Goal: Information Seeking & Learning: Learn about a topic

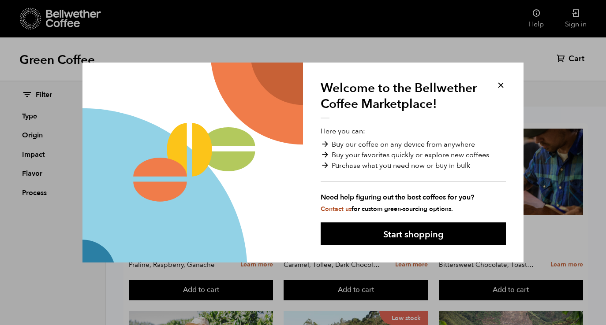
click at [500, 83] on button at bounding box center [501, 85] width 10 height 10
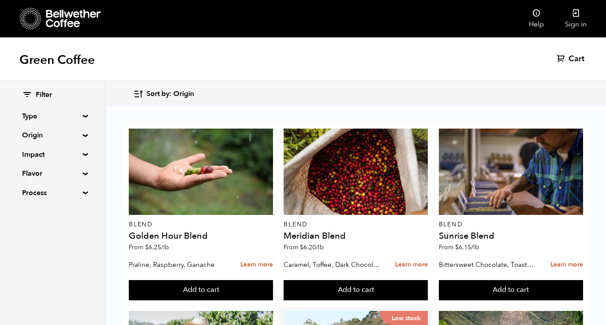
scroll to position [7, 0]
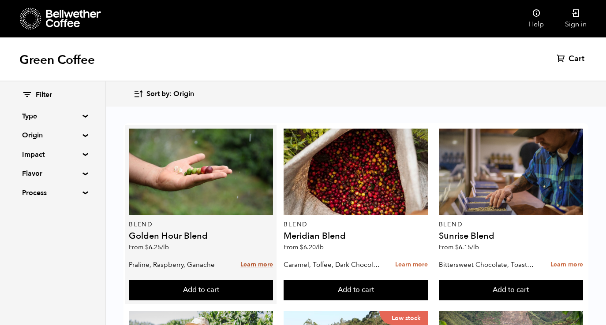
click at [265, 258] on link "Learn more" at bounding box center [256, 265] width 33 height 19
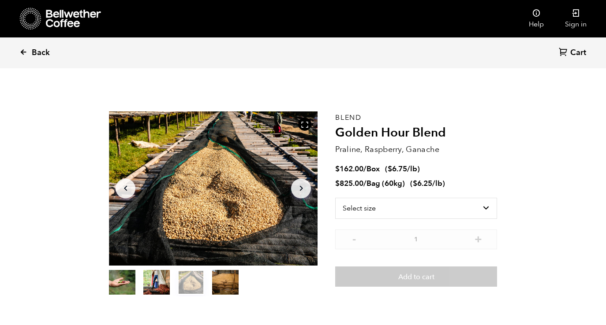
click at [28, 54] on link "Back" at bounding box center [46, 53] width 55 height 30
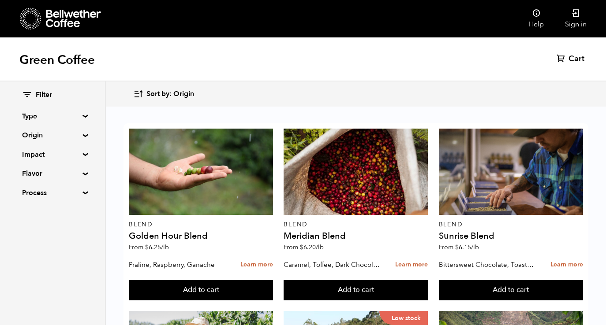
scroll to position [812, 0]
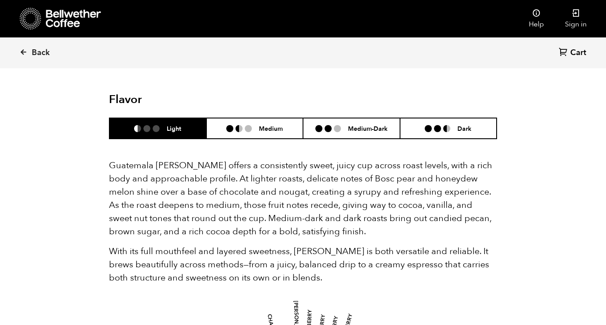
scroll to position [522, 0]
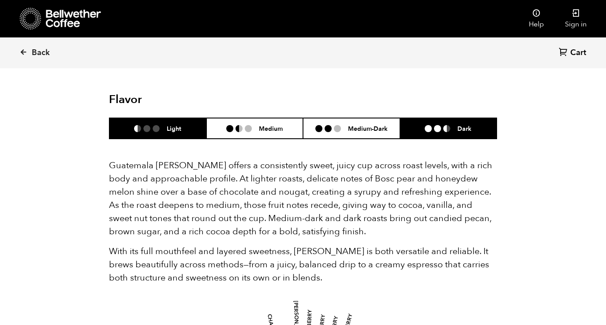
click at [448, 134] on li "Dark" at bounding box center [448, 128] width 97 height 21
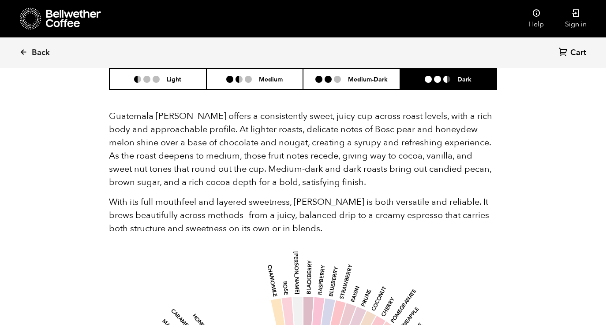
scroll to position [549, 0]
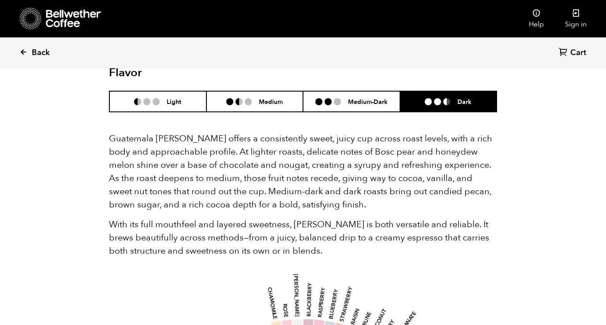
click at [46, 49] on span "Back" at bounding box center [41, 53] width 18 height 11
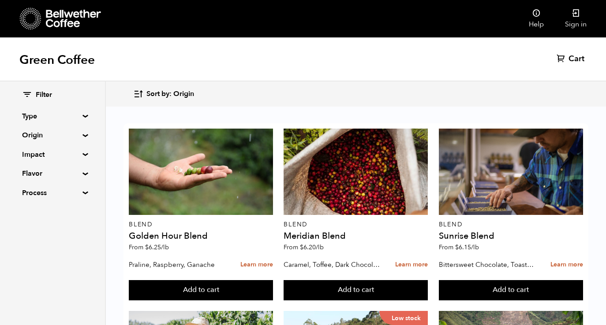
scroll to position [712, 0]
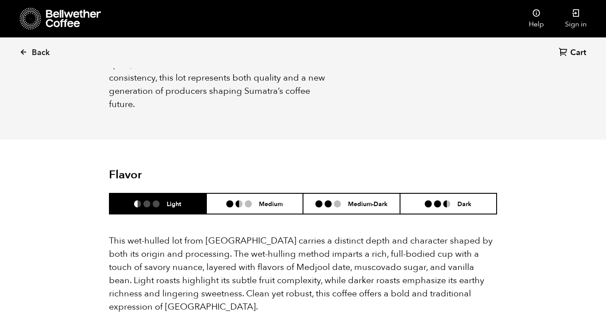
scroll to position [508, 0]
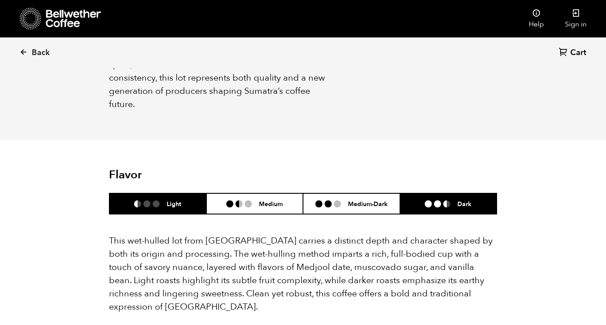
click at [482, 194] on li "Dark" at bounding box center [448, 204] width 97 height 21
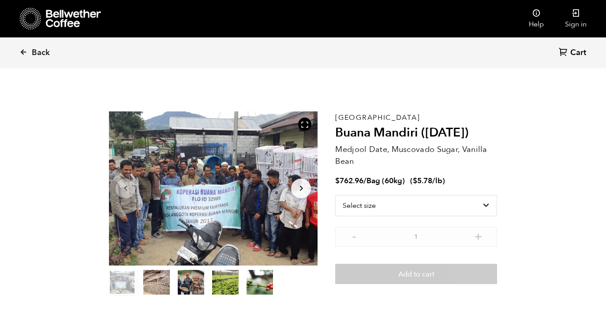
scroll to position [0, 0]
click at [35, 51] on span "Back" at bounding box center [41, 53] width 18 height 11
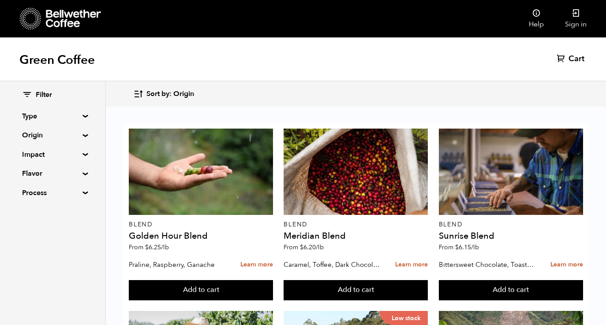
scroll to position [242, 0]
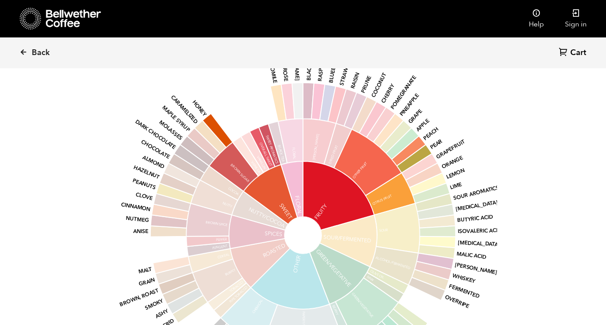
scroll to position [681, 0]
